Goal: Information Seeking & Learning: Learn about a topic

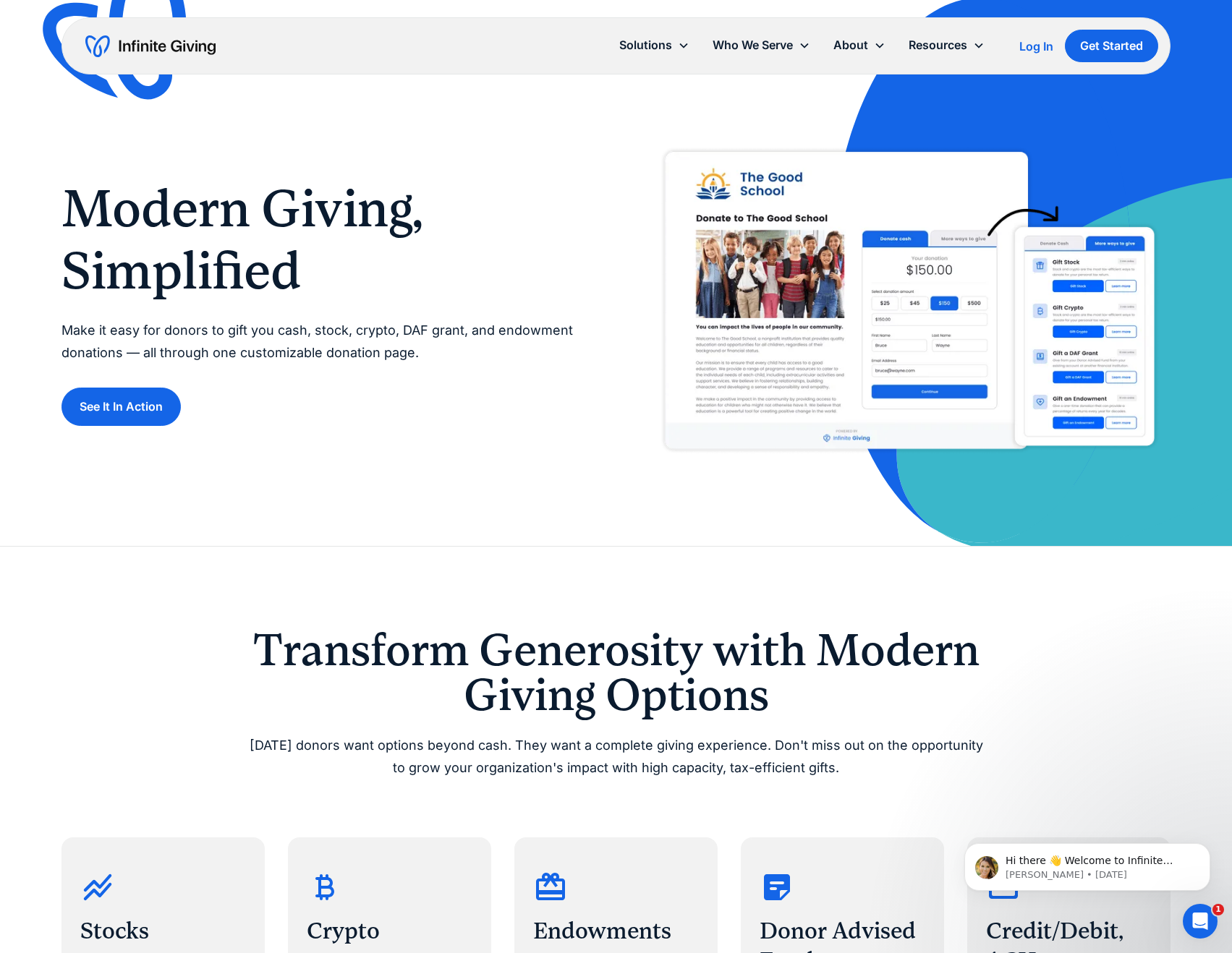
click at [504, 476] on div "Modern Giving, Simplified Make it easy for donors to gift you cash, stock, cryp…" at bounding box center [616, 273] width 1109 height 546
drag, startPoint x: 648, startPoint y: 811, endPoint x: 588, endPoint y: 423, distance: 392.6
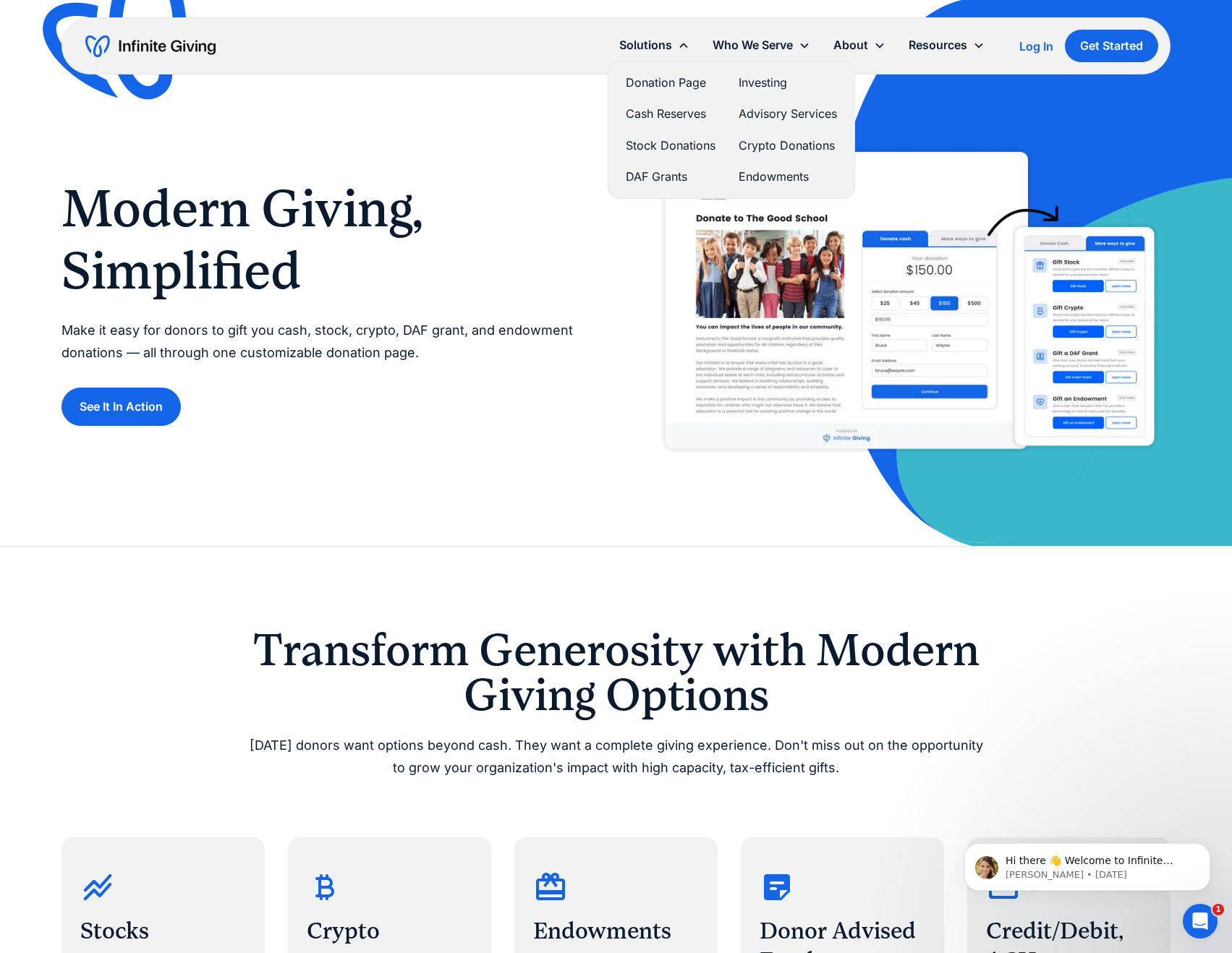
click at [755, 86] on link "Investing" at bounding box center [788, 82] width 98 height 20
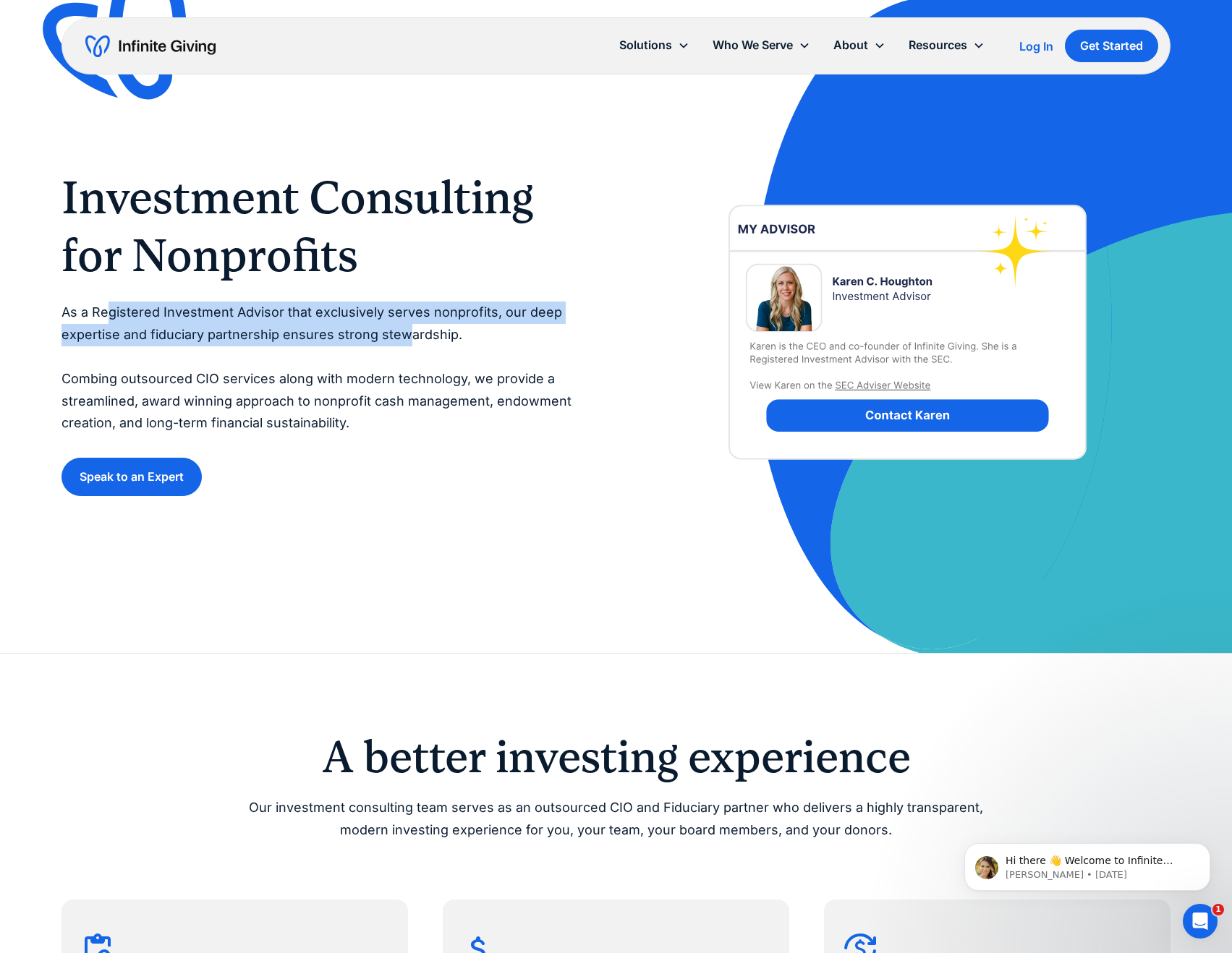
drag, startPoint x: 110, startPoint y: 316, endPoint x: 426, endPoint y: 338, distance: 316.8
click at [414, 338] on p "As a Registered Investment Advisor that exclusively serves nonprofits, our deep…" at bounding box center [323, 368] width 525 height 133
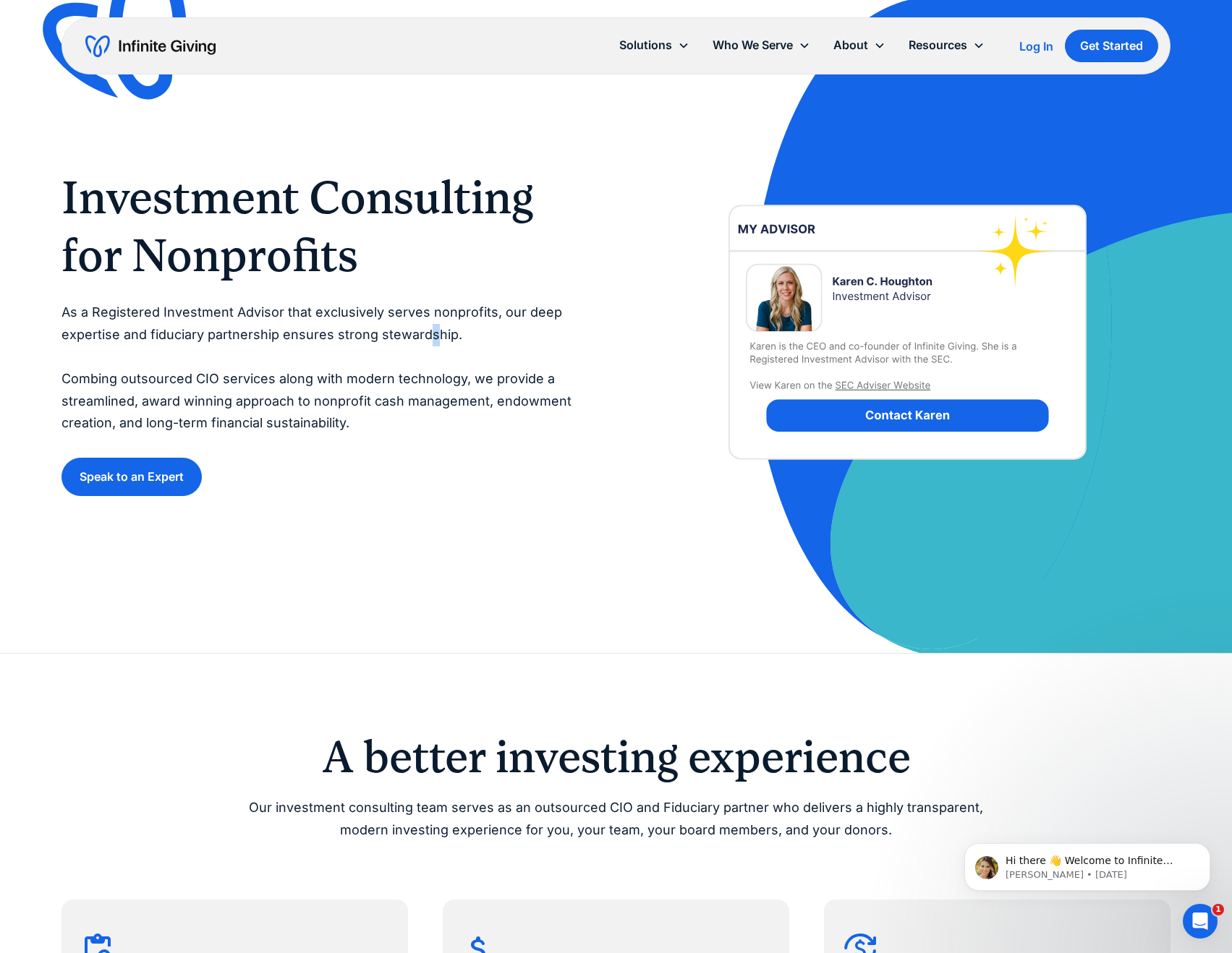
click at [430, 338] on p "As a Registered Investment Advisor that exclusively serves nonprofits, our deep…" at bounding box center [323, 368] width 525 height 133
drag, startPoint x: 471, startPoint y: 338, endPoint x: 217, endPoint y: 322, distance: 254.5
click at [227, 324] on p "As a Registered Investment Advisor that exclusively serves nonprofits, our deep…" at bounding box center [323, 368] width 525 height 133
click at [216, 322] on p "As a Registered Investment Advisor that exclusively serves nonprofits, our deep…" at bounding box center [323, 368] width 525 height 133
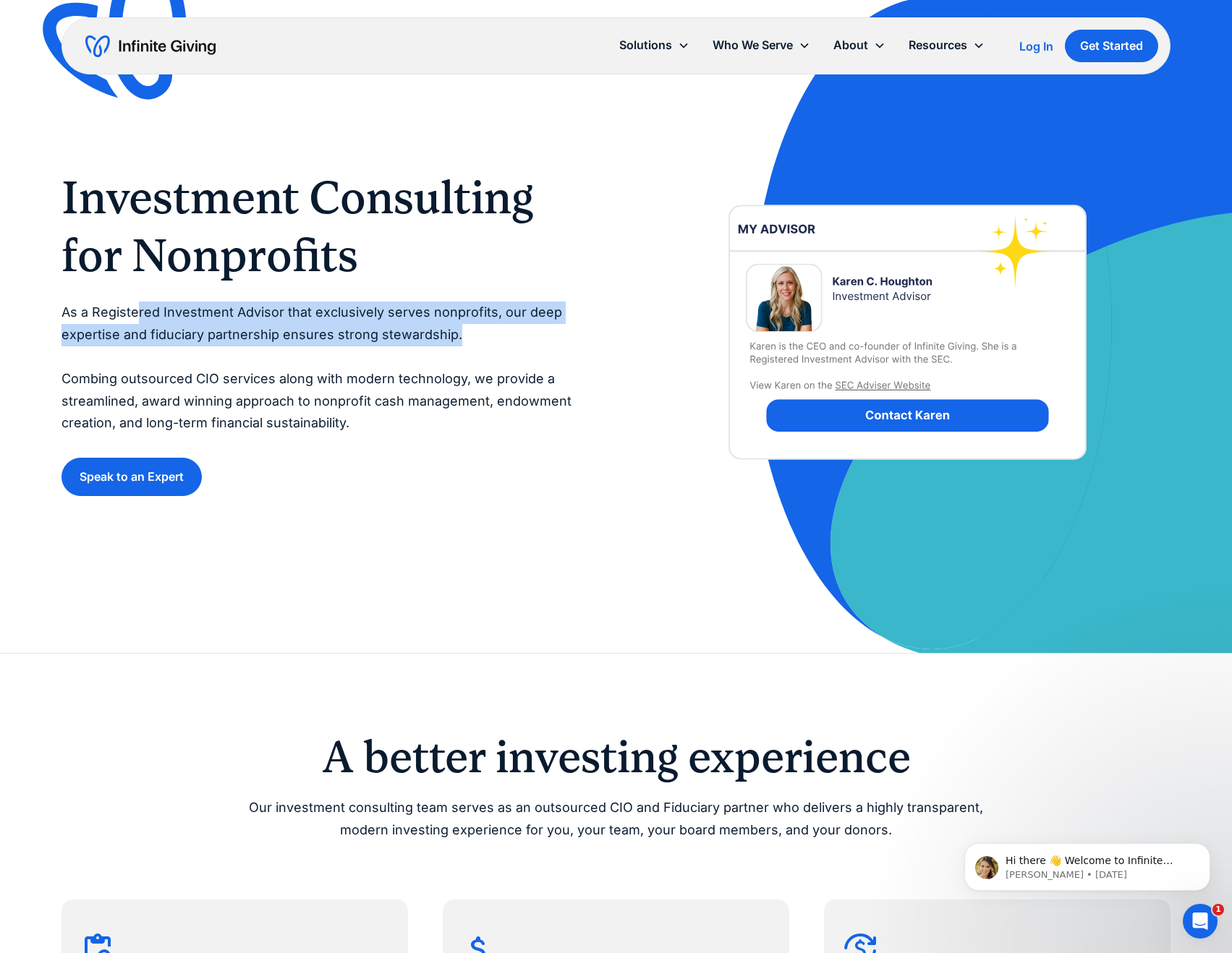
drag, startPoint x: 139, startPoint y: 306, endPoint x: 481, endPoint y: 328, distance: 342.7
click at [481, 328] on p "As a Registered Investment Advisor that exclusively serves nonprofits, our deep…" at bounding box center [323, 368] width 525 height 133
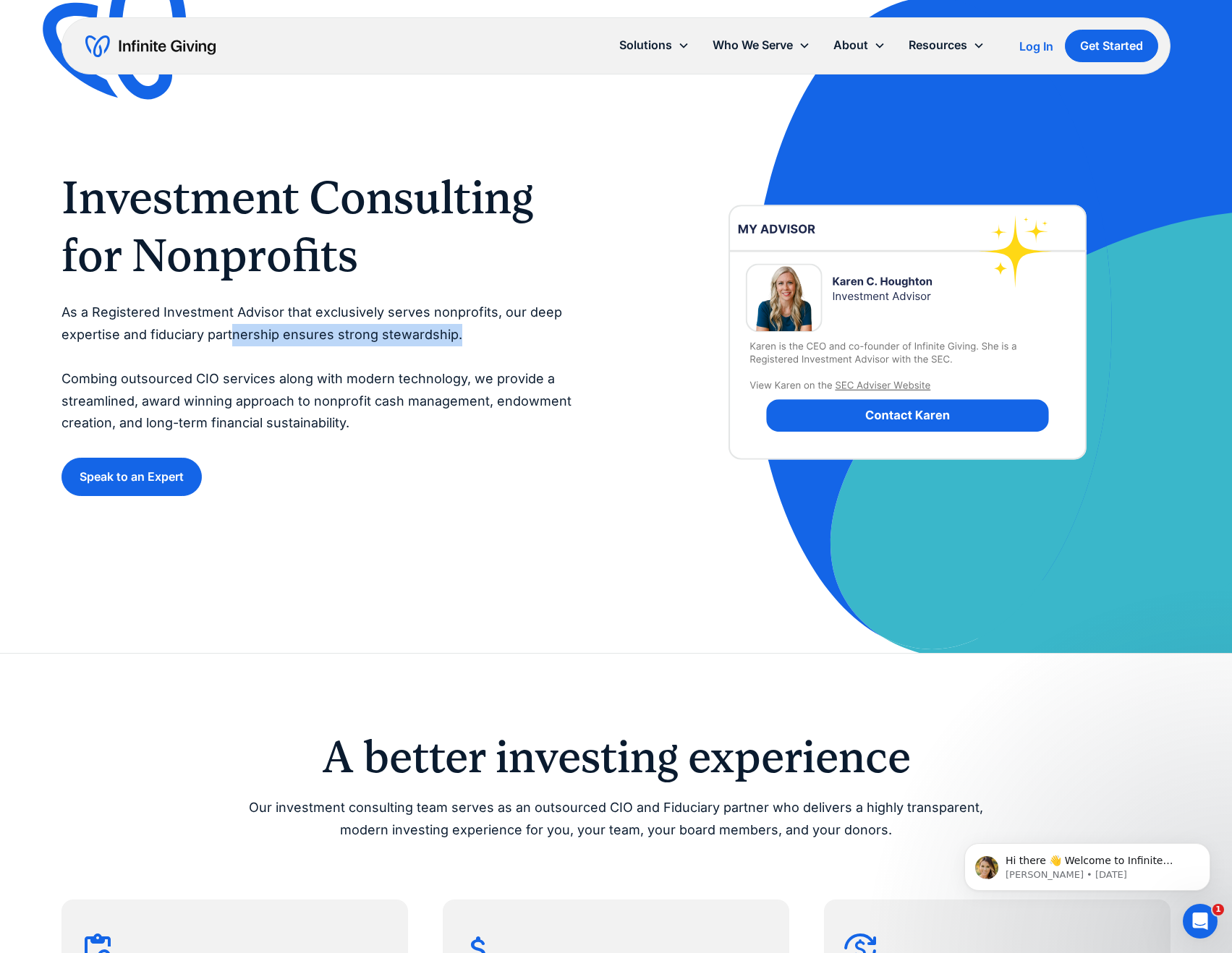
drag, startPoint x: 496, startPoint y: 328, endPoint x: 228, endPoint y: 326, distance: 268.0
click at [229, 326] on p "As a Registered Investment Advisor that exclusively serves nonprofits, our deep…" at bounding box center [323, 368] width 525 height 133
click at [228, 326] on p "As a Registered Investment Advisor that exclusively serves nonprofits, our deep…" at bounding box center [323, 368] width 525 height 133
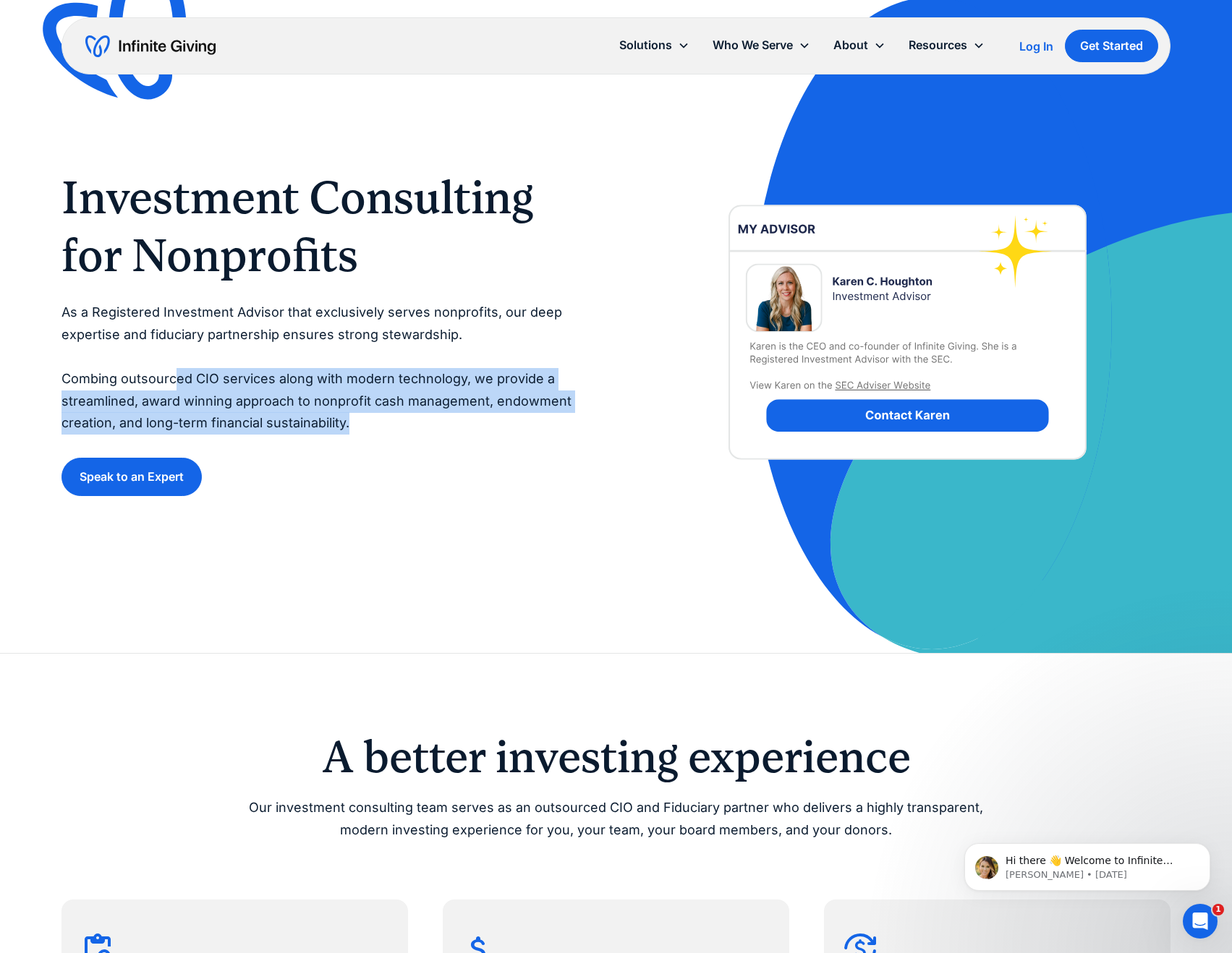
drag, startPoint x: 245, startPoint y: 393, endPoint x: 402, endPoint y: 425, distance: 160.2
click at [402, 425] on p "As a Registered Investment Advisor that exclusively serves nonprofits, our deep…" at bounding box center [323, 368] width 525 height 133
drag, startPoint x: 396, startPoint y: 420, endPoint x: 54, endPoint y: 380, distance: 344.3
click at [54, 380] on div "Investment Consulting for Nonprofits As a Registered Investment Advisor that ex…" at bounding box center [616, 326] width 1232 height 653
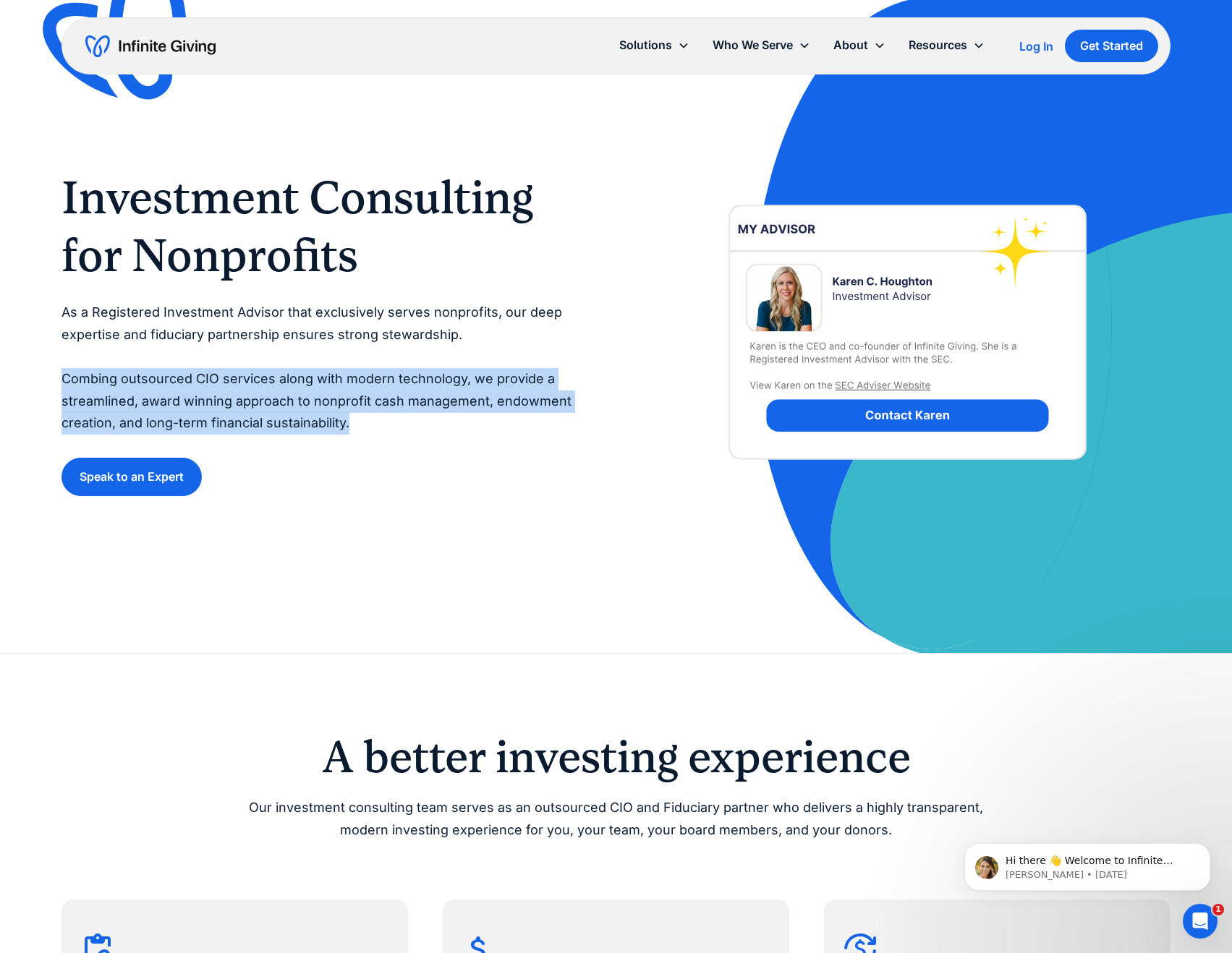
click at [54, 380] on div "Investment Consulting for Nonprofits As a Registered Investment Advisor that ex…" at bounding box center [616, 326] width 1232 height 653
drag, startPoint x: 54, startPoint y: 380, endPoint x: 350, endPoint y: 426, distance: 299.6
click at [350, 426] on div "Investment Consulting for Nonprofits As a Registered Investment Advisor that ex…" at bounding box center [616, 326] width 1232 height 653
click at [353, 426] on p "As a Registered Investment Advisor that exclusively serves nonprofits, our deep…" at bounding box center [323, 368] width 525 height 133
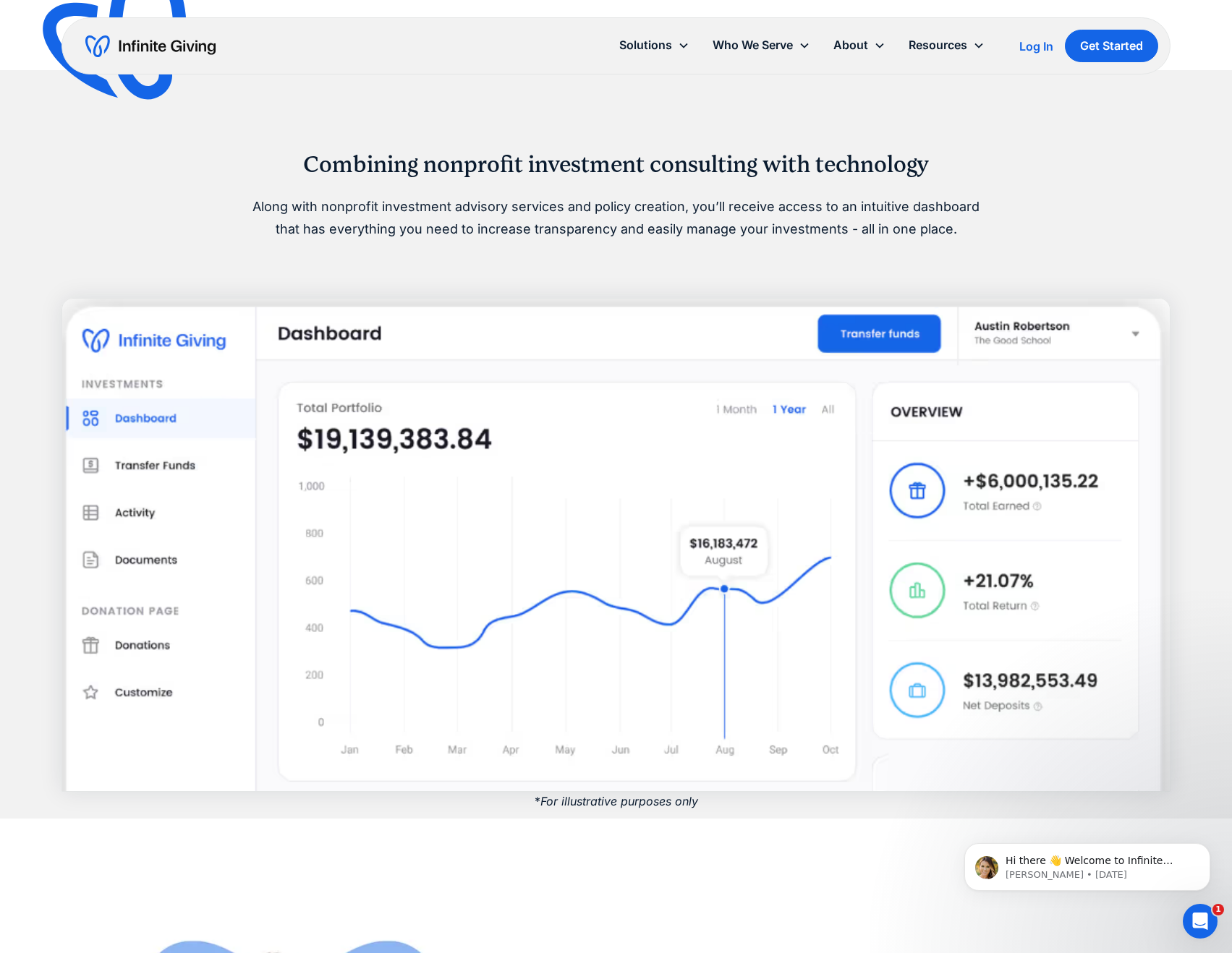
scroll to position [1157, 0]
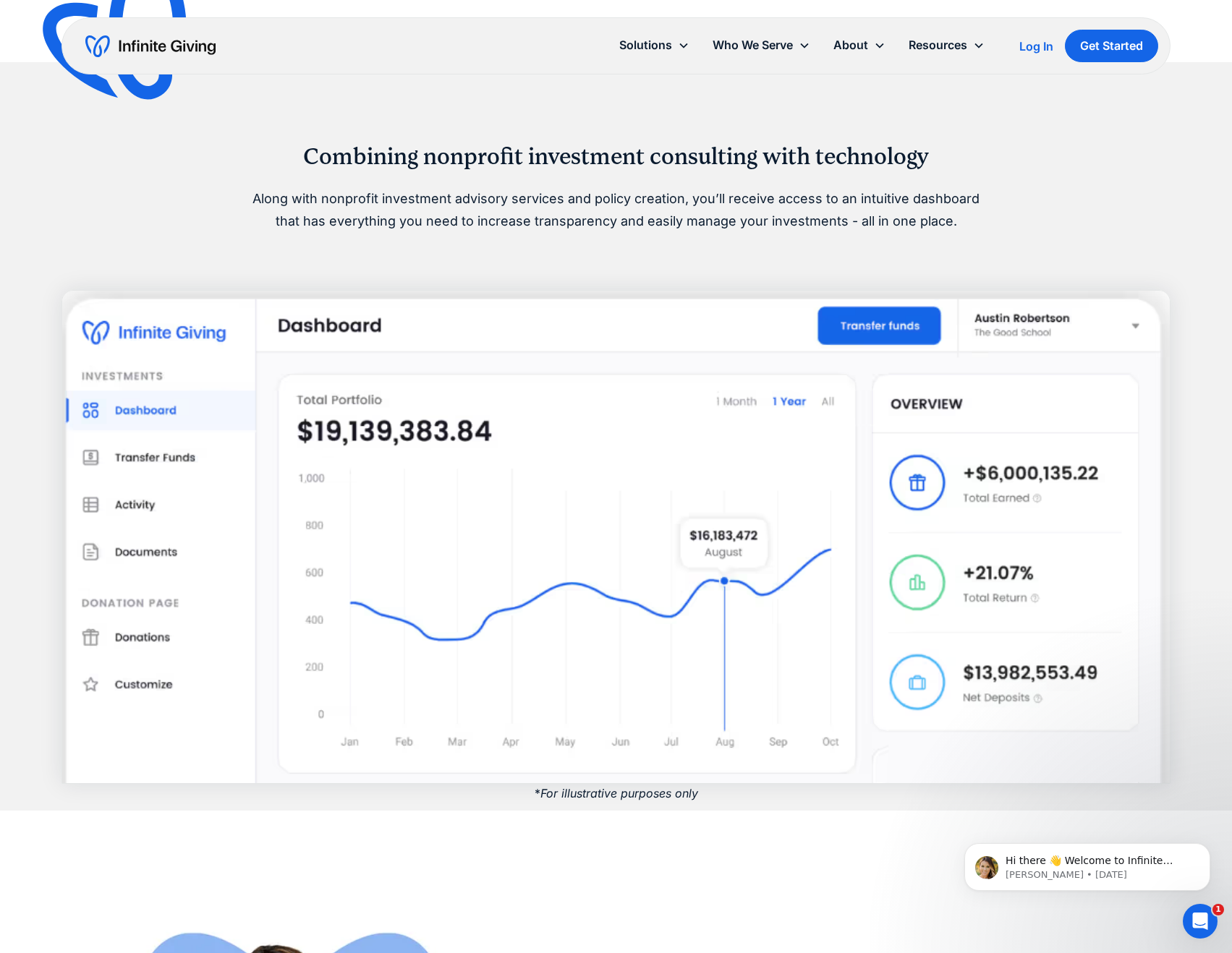
drag, startPoint x: 246, startPoint y: 181, endPoint x: 55, endPoint y: 162, distance: 191.9
click at [244, 181] on div "Combining nonprofit investment consulting with technology Along with nonprofit …" at bounding box center [616, 187] width 1109 height 90
click at [185, 238] on div "Combining nonprofit investment consulting with technology Along with nonprofit …" at bounding box center [616, 463] width 1109 height 641
